Goal: Book appointment/travel/reservation

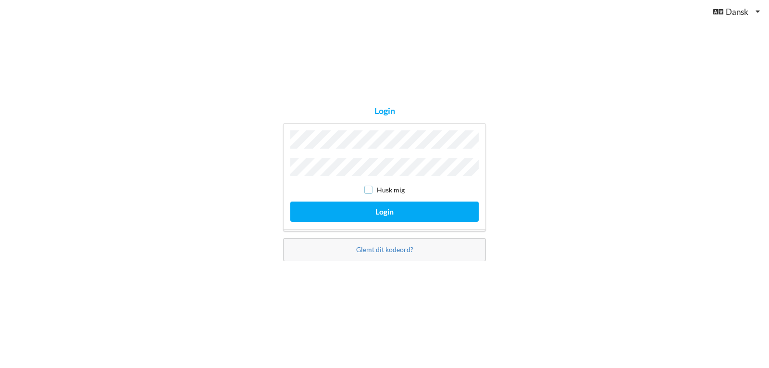
click at [371, 186] on input "checkbox" at bounding box center [368, 190] width 8 height 8
checkbox input "true"
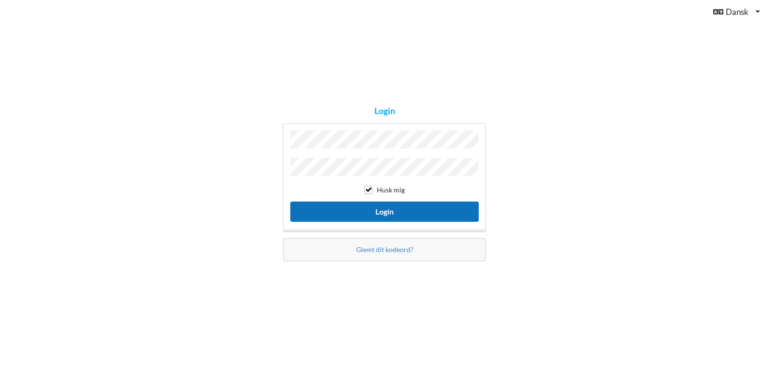
click at [378, 209] on button "Login" at bounding box center [384, 211] width 188 height 20
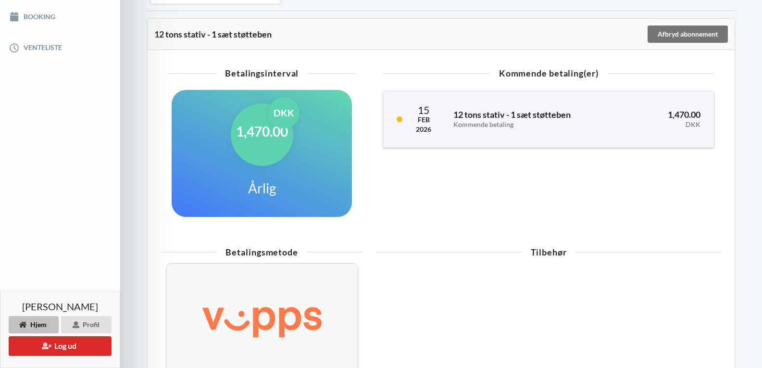
scroll to position [71, 0]
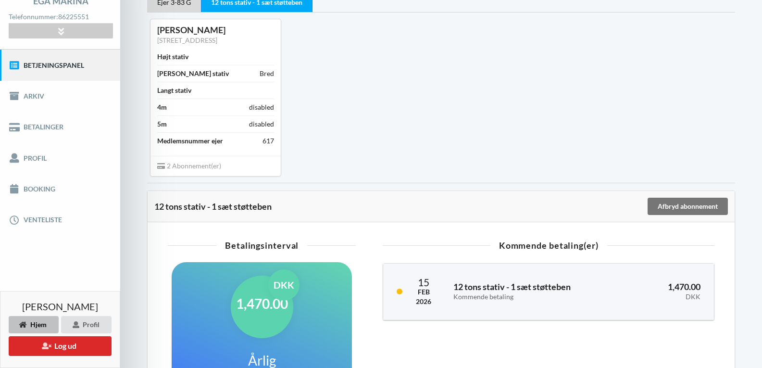
click at [72, 64] on link "Betjeningspanel" at bounding box center [60, 65] width 120 height 31
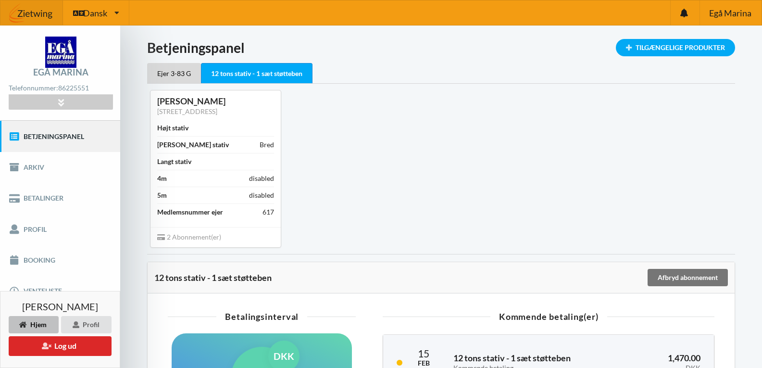
click at [233, 72] on div "12 tons stativ - 1 sæt støtteben" at bounding box center [257, 73] width 112 height 21
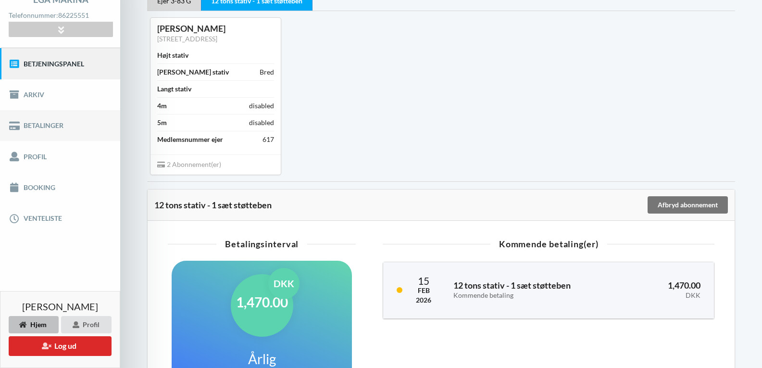
scroll to position [96, 0]
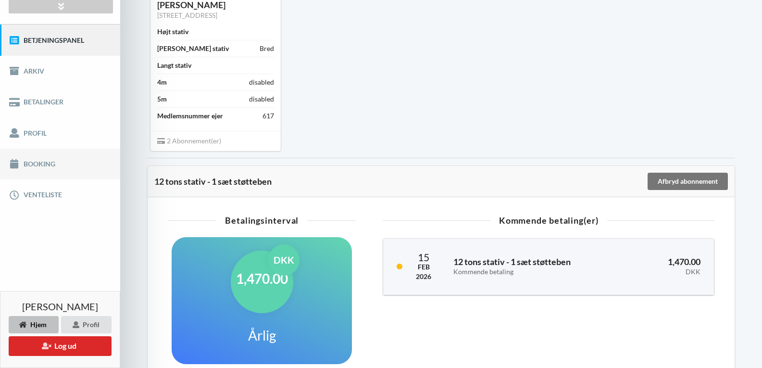
click at [26, 163] on link "Booking" at bounding box center [60, 164] width 120 height 31
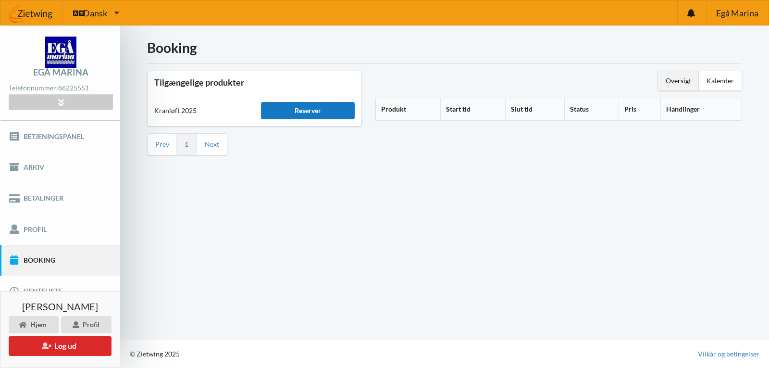
click at [311, 109] on div "Reserver" at bounding box center [307, 110] width 93 height 17
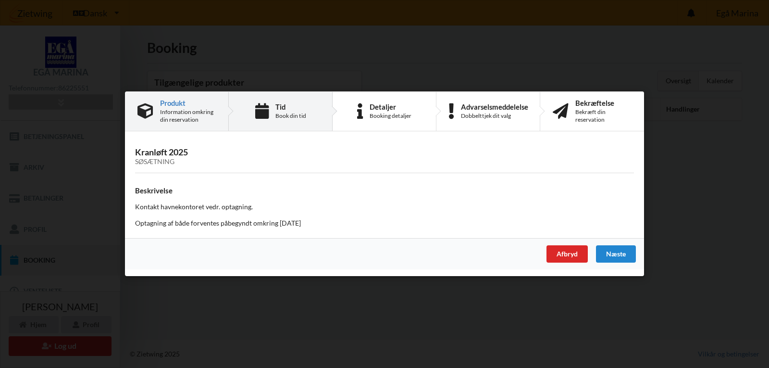
click at [281, 110] on div "Tid" at bounding box center [290, 107] width 31 height 8
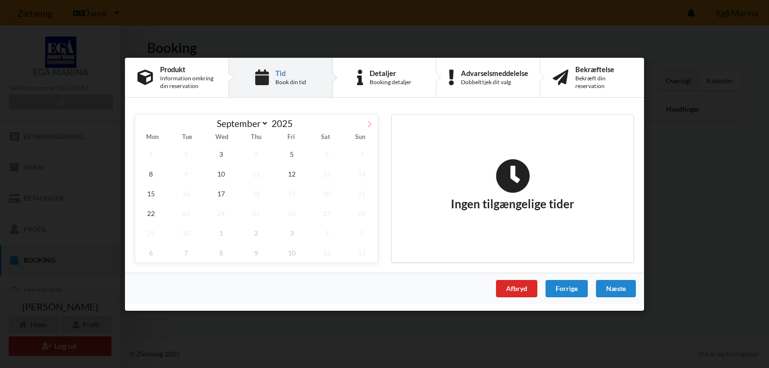
click at [369, 123] on icon at bounding box center [369, 123] width 7 height 7
select select "9"
click at [221, 174] on span "8" at bounding box center [221, 173] width 32 height 20
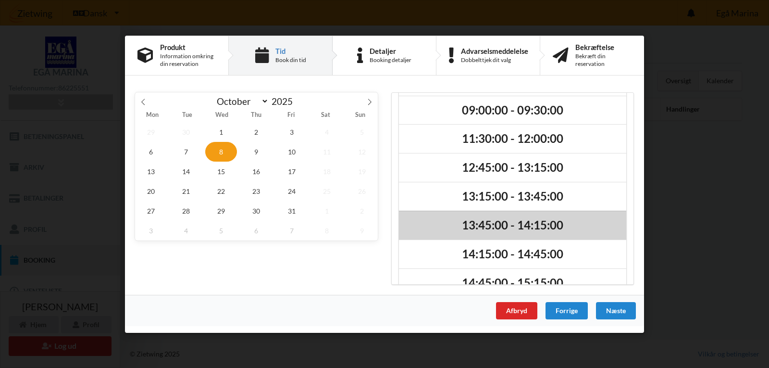
scroll to position [53, 0]
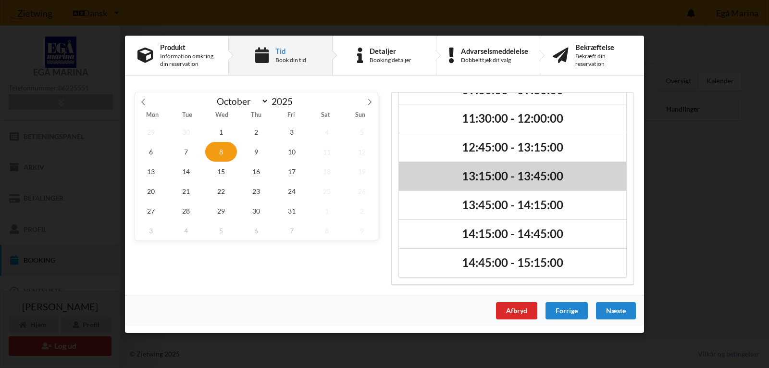
click at [473, 175] on h2 "13:15:00 - 13:45:00" at bounding box center [513, 176] width 214 height 15
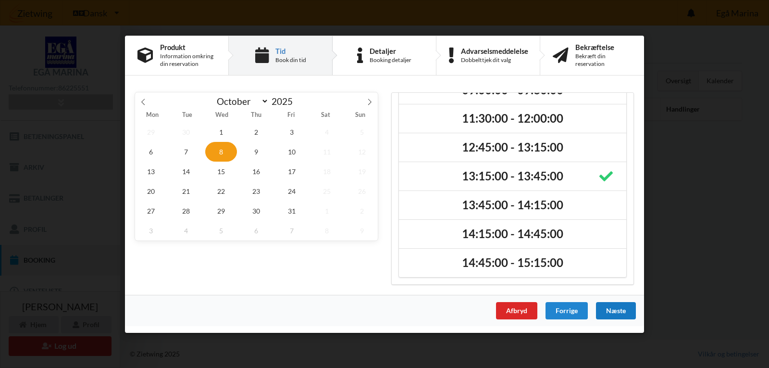
click at [606, 310] on div "Næste" at bounding box center [616, 309] width 40 height 17
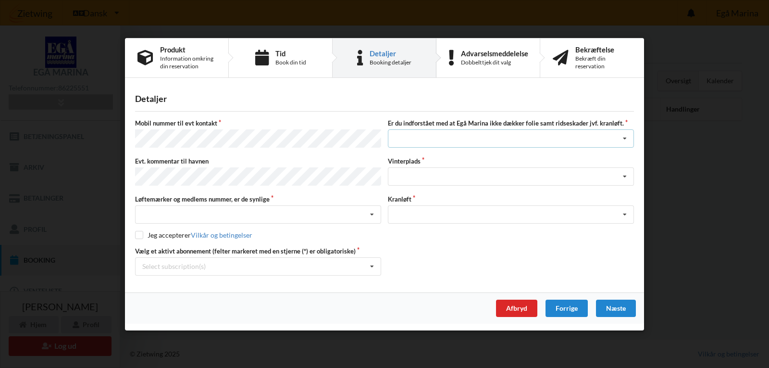
click at [627, 140] on icon at bounding box center [625, 139] width 14 height 18
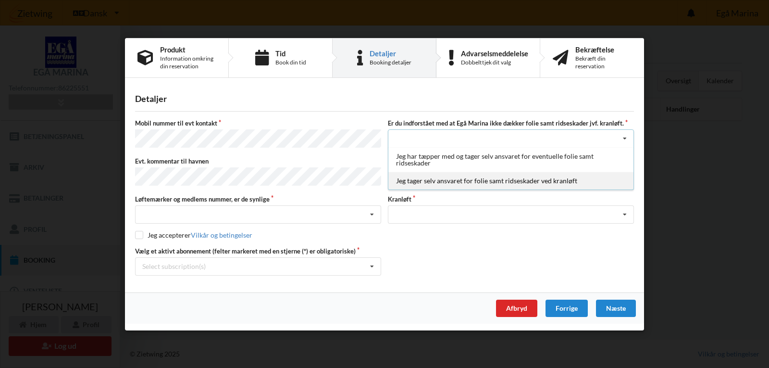
click at [515, 182] on div "Jeg tager selv ansvaret for folie samt ridseskader ved kranløft" at bounding box center [510, 181] width 245 height 18
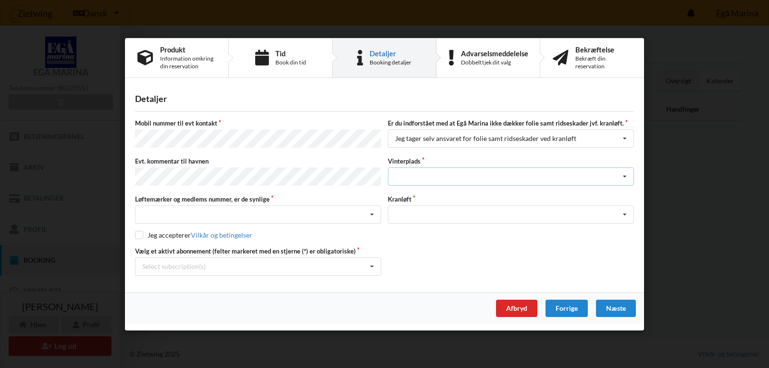
click at [627, 174] on icon at bounding box center [625, 177] width 14 height 18
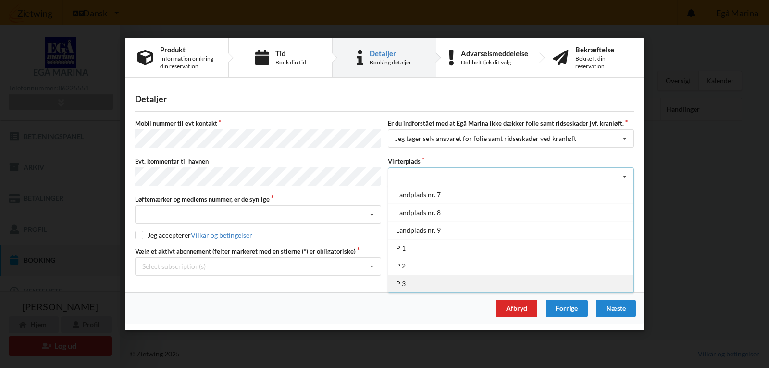
click at [398, 284] on div "P 3" at bounding box center [510, 283] width 245 height 18
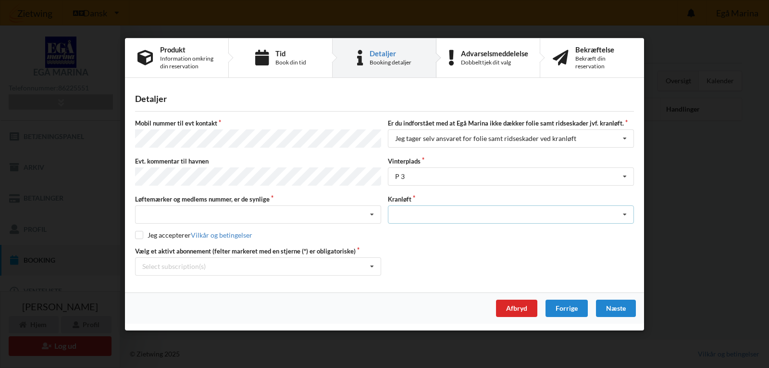
click at [625, 209] on icon at bounding box center [625, 215] width 14 height 18
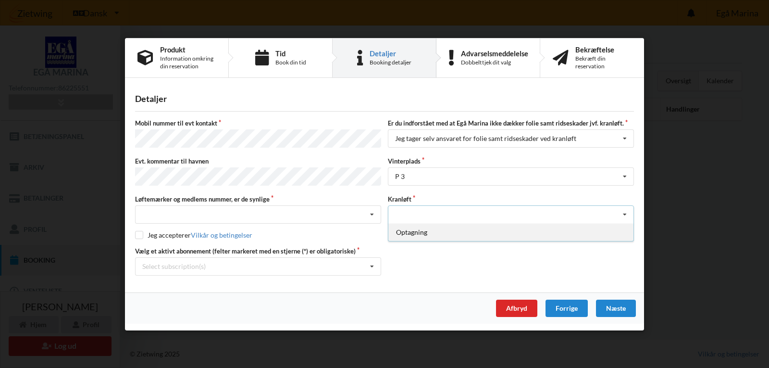
click at [405, 230] on div "Optagning" at bounding box center [510, 232] width 245 height 18
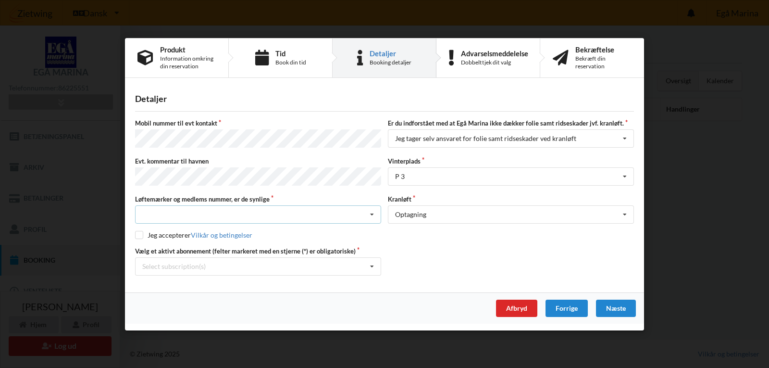
click at [370, 213] on icon at bounding box center [372, 215] width 14 height 18
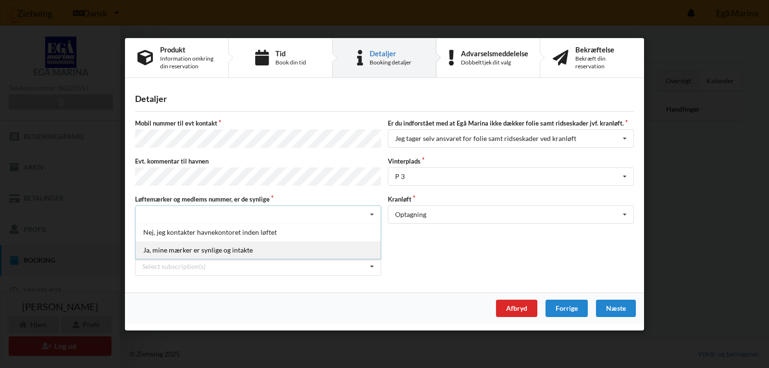
click at [206, 248] on div "Ja, mine mærker er synlige og intakte" at bounding box center [258, 250] width 245 height 18
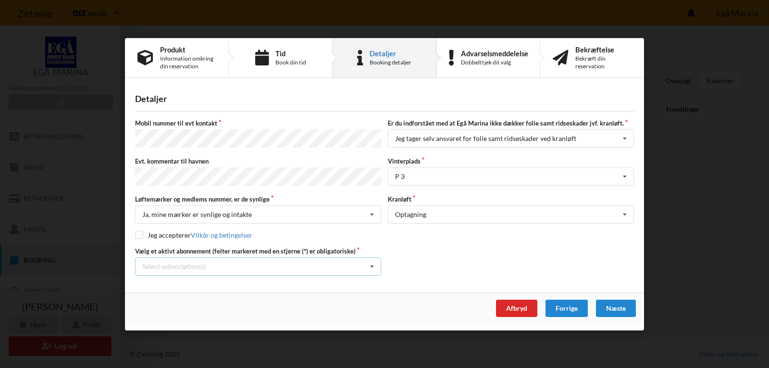
click at [373, 262] on icon at bounding box center [372, 266] width 14 height 18
click at [159, 282] on div "* Ejer 3-83 G" at bounding box center [258, 283] width 245 height 18
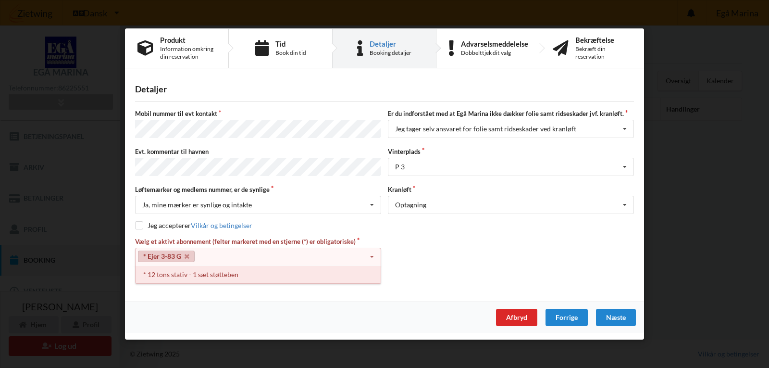
click at [161, 271] on div "* 12 tons stativ - 1 sæt støtteben" at bounding box center [258, 274] width 245 height 18
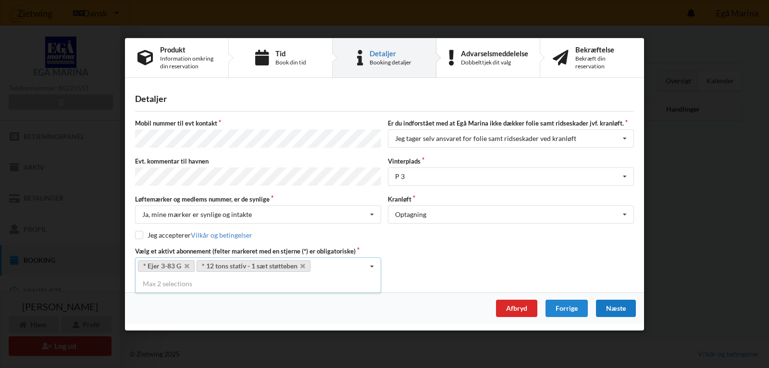
click at [607, 307] on div "Næste" at bounding box center [616, 307] width 40 height 17
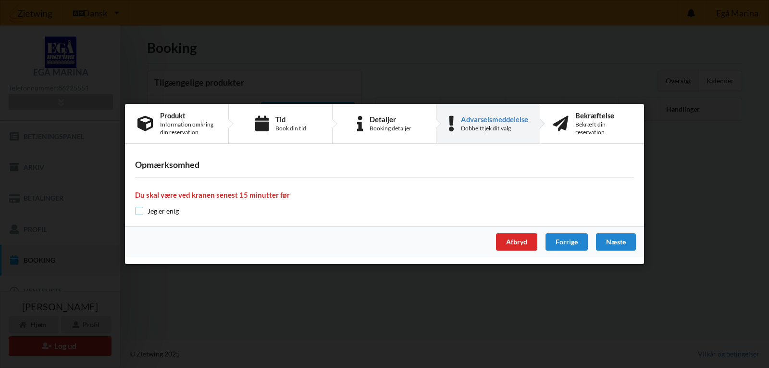
click at [140, 209] on input "checkbox" at bounding box center [139, 211] width 8 height 8
checkbox input "true"
click at [608, 244] on div "Næste" at bounding box center [616, 241] width 40 height 17
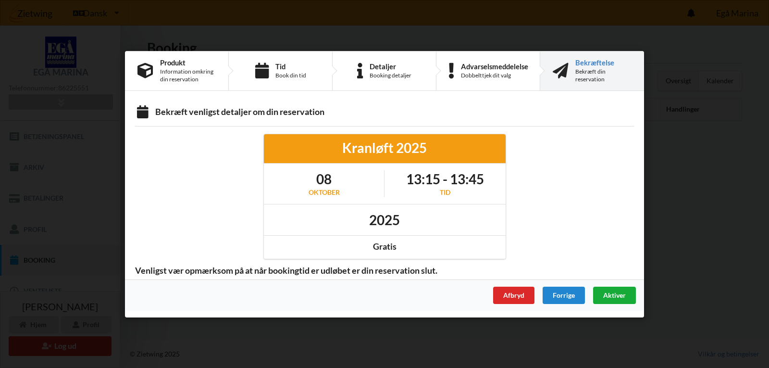
click at [613, 295] on span "Aktiver" at bounding box center [614, 294] width 23 height 8
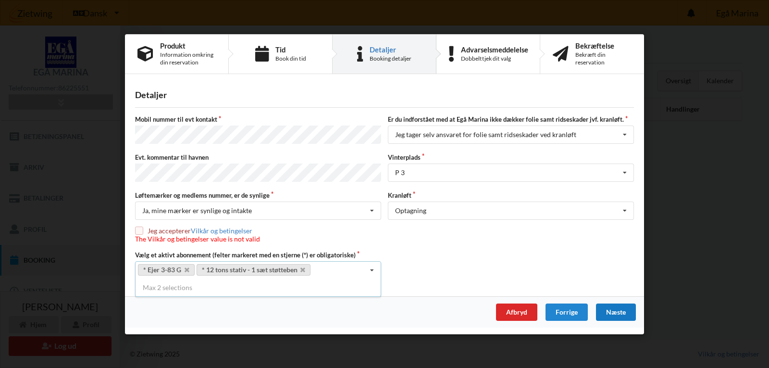
click at [139, 226] on input "checkbox" at bounding box center [139, 230] width 8 height 8
checkbox input "true"
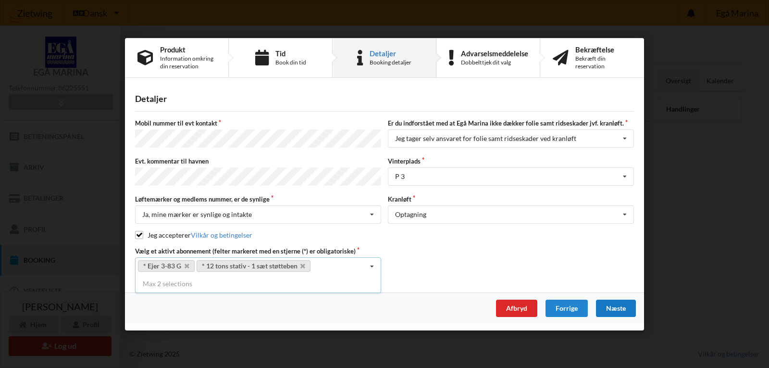
click at [611, 302] on div "Næste" at bounding box center [616, 307] width 40 height 17
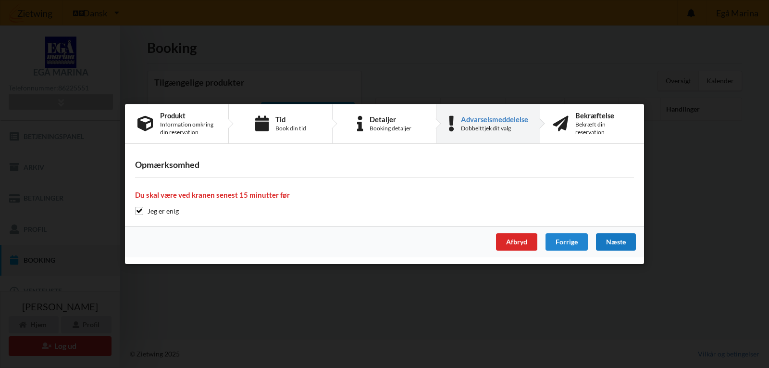
click at [613, 239] on div "Næste" at bounding box center [616, 241] width 40 height 17
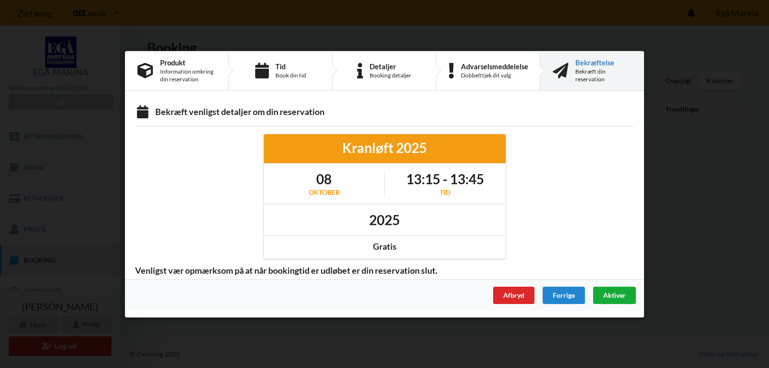
click at [613, 292] on span "Aktiver" at bounding box center [614, 294] width 23 height 8
